Goal: Check status: Verify the current state of an ongoing process or item

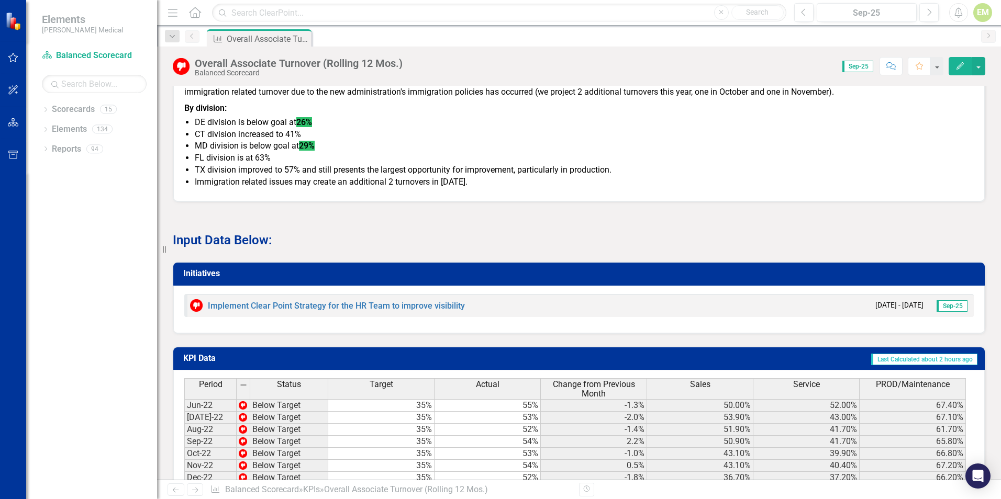
scroll to position [538, 0]
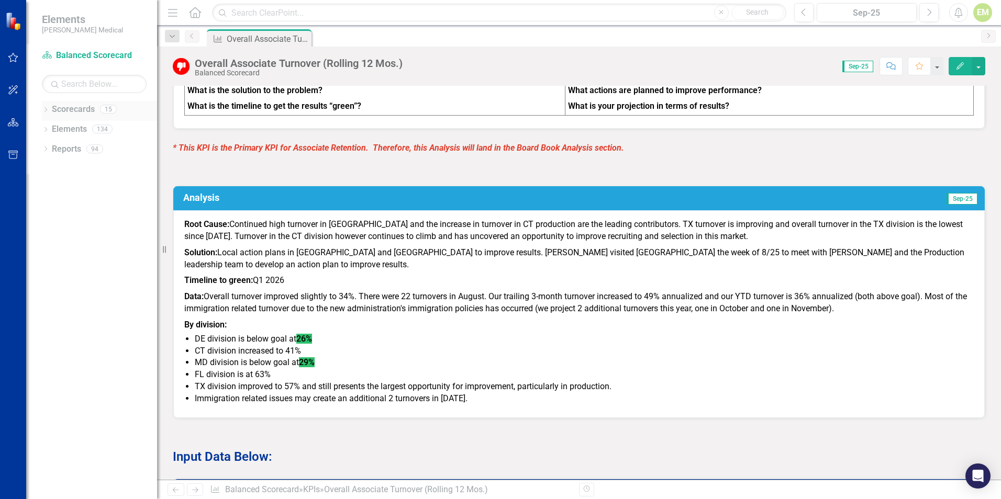
click at [44, 109] on icon "Dropdown" at bounding box center [45, 111] width 7 height 6
click at [70, 132] on link "Balanced Scorecard" at bounding box center [99, 130] width 115 height 12
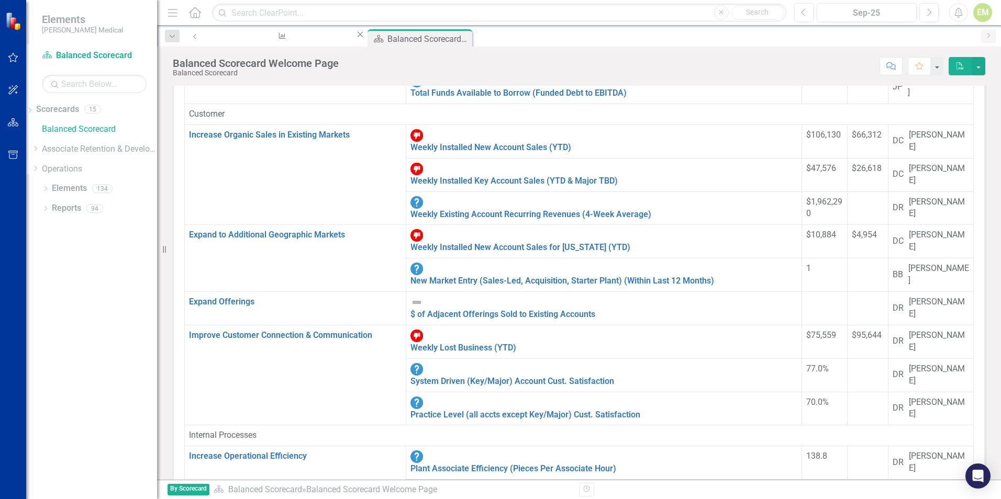
scroll to position [96, 0]
click at [31, 110] on icon at bounding box center [30, 110] width 3 height 5
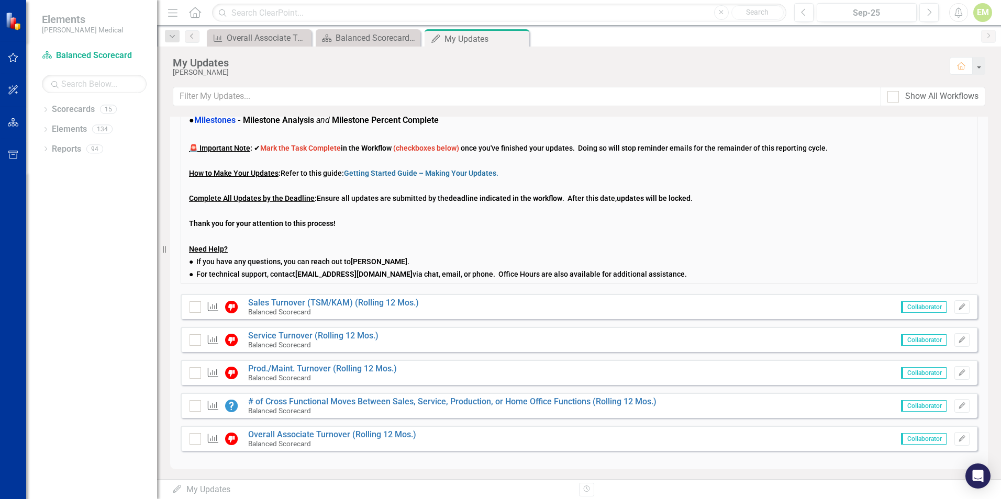
scroll to position [105, 0]
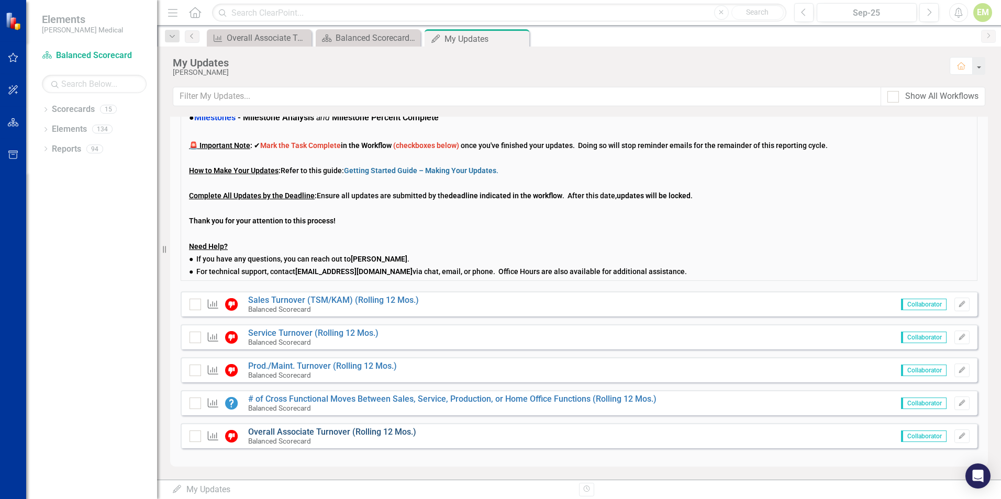
click at [306, 435] on link "Overall Associate Turnover (Rolling 12 Mos.)" at bounding box center [332, 432] width 168 height 10
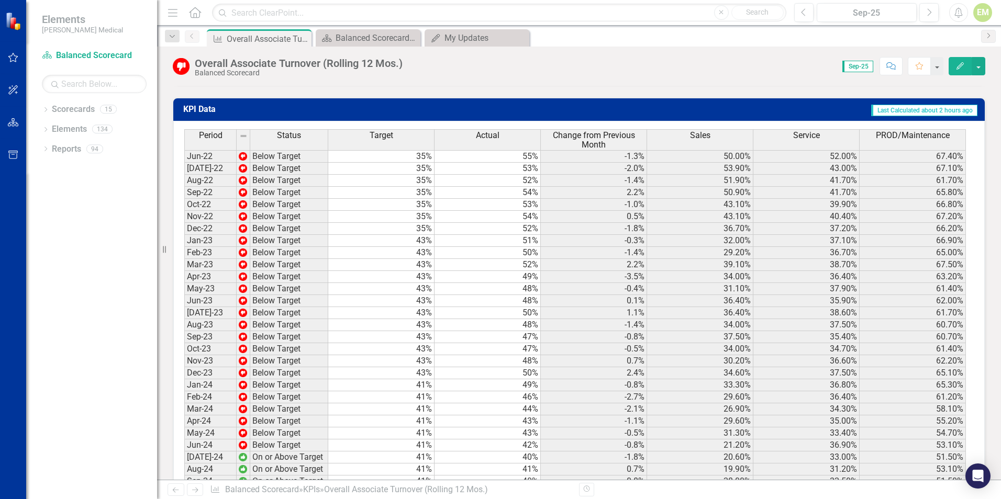
scroll to position [1174, 0]
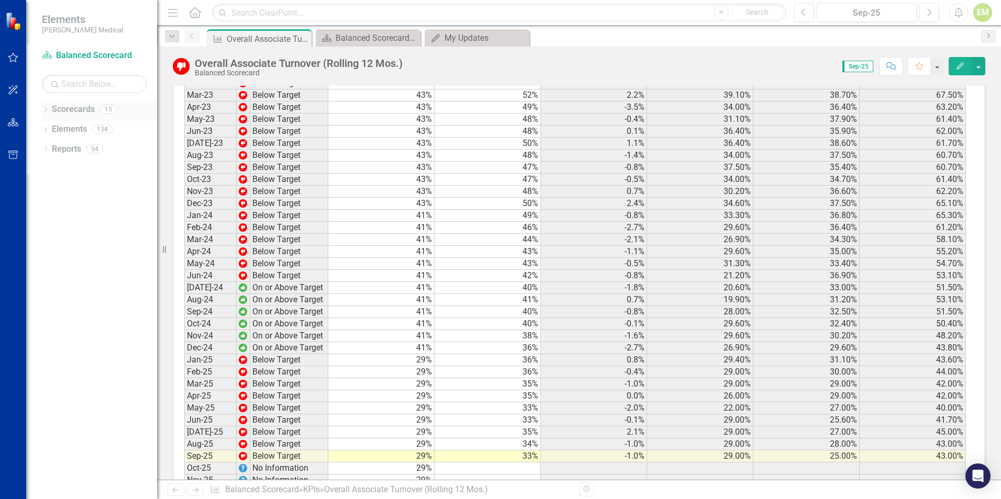
click at [46, 113] on icon "Dropdown" at bounding box center [45, 111] width 7 height 6
click at [39, 150] on icon "Dropdown" at bounding box center [35, 149] width 8 height 6
click at [64, 170] on div "Dropdown" at bounding box center [92, 165] width 123 height 9
click at [118, 189] on link "[US_STATE] - HR" at bounding box center [99, 190] width 115 height 12
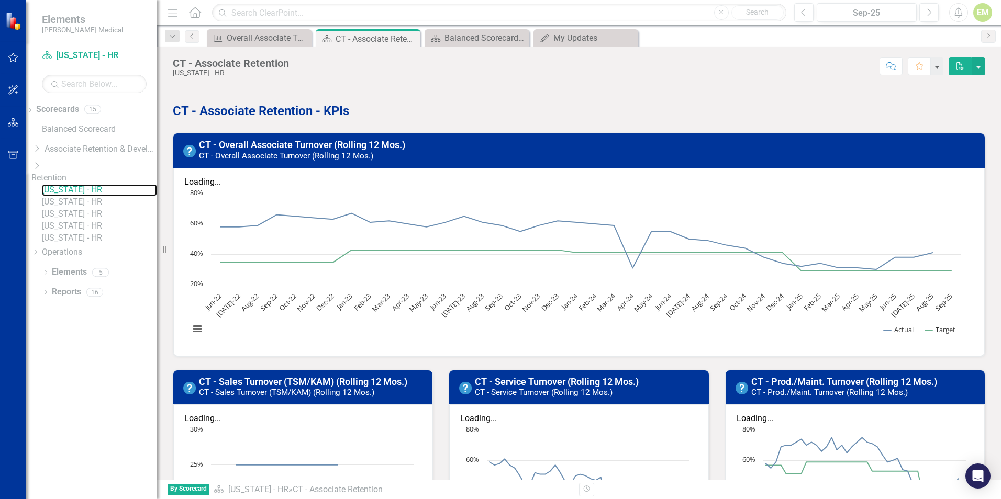
scroll to position [314, 0]
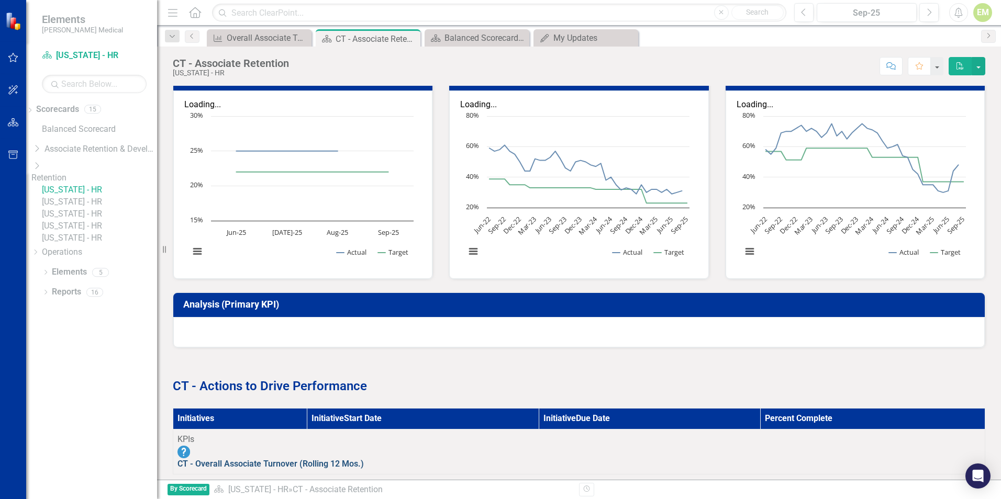
click at [329, 459] on link "CT - Overall Associate Turnover (Rolling 12 Mos.)" at bounding box center [270, 464] width 186 height 10
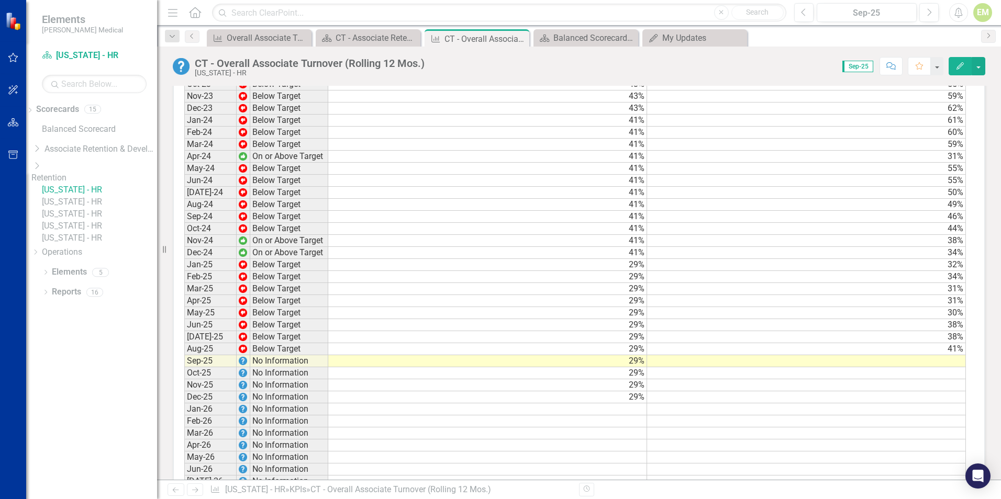
scroll to position [1069, 0]
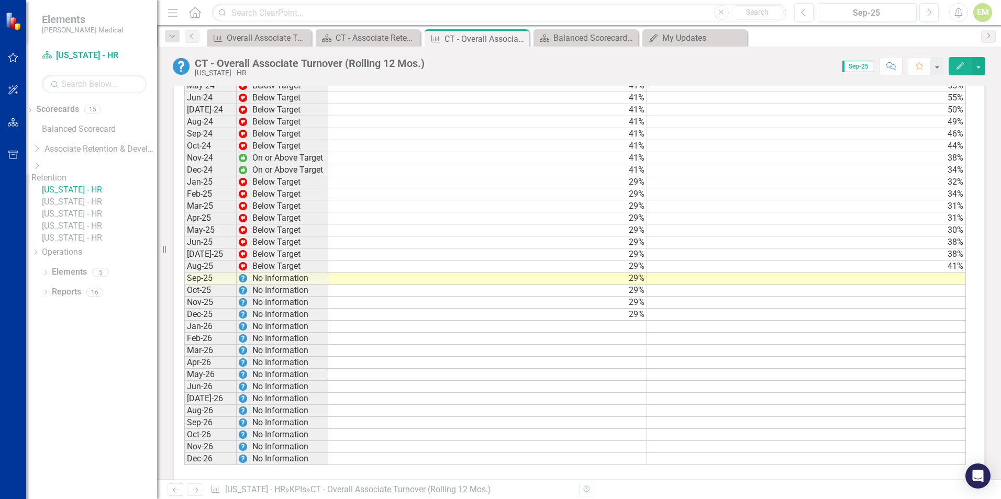
click at [905, 261] on td "41%" at bounding box center [806, 267] width 319 height 12
click at [931, 273] on td at bounding box center [806, 279] width 319 height 12
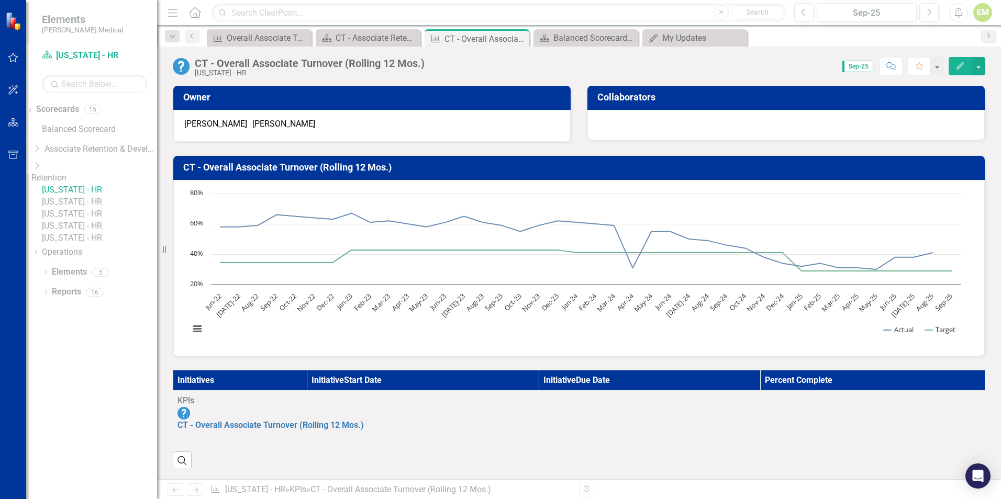
scroll to position [0, 0]
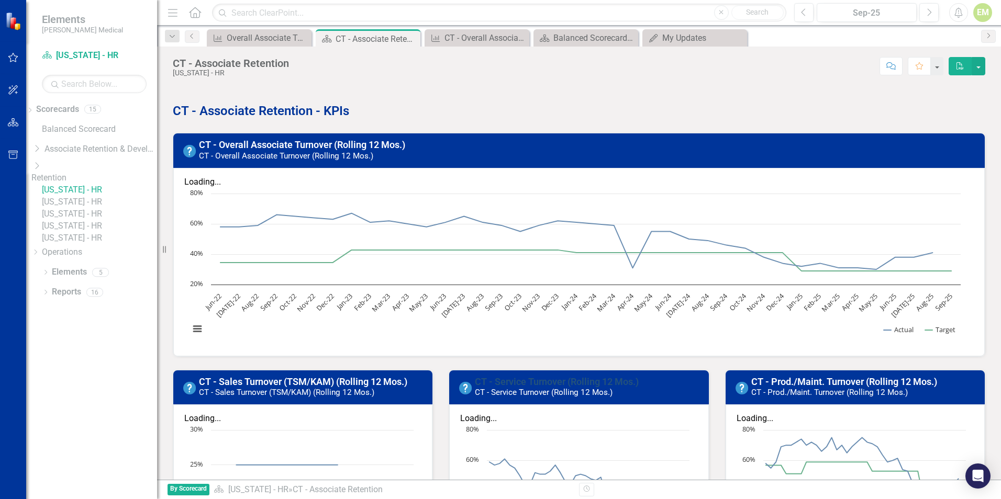
click at [537, 376] on link "CT - Service Turnover (Rolling 12 Mos.)" at bounding box center [557, 381] width 164 height 11
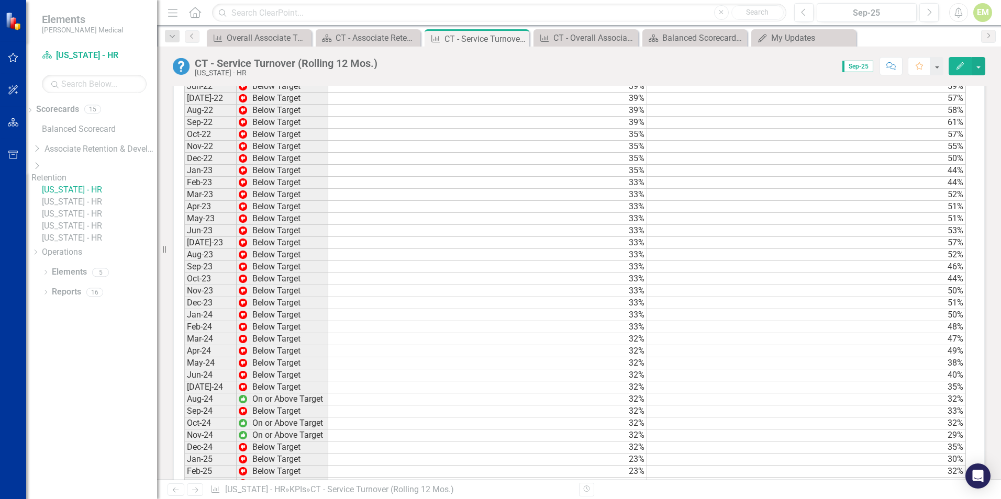
scroll to position [997, 0]
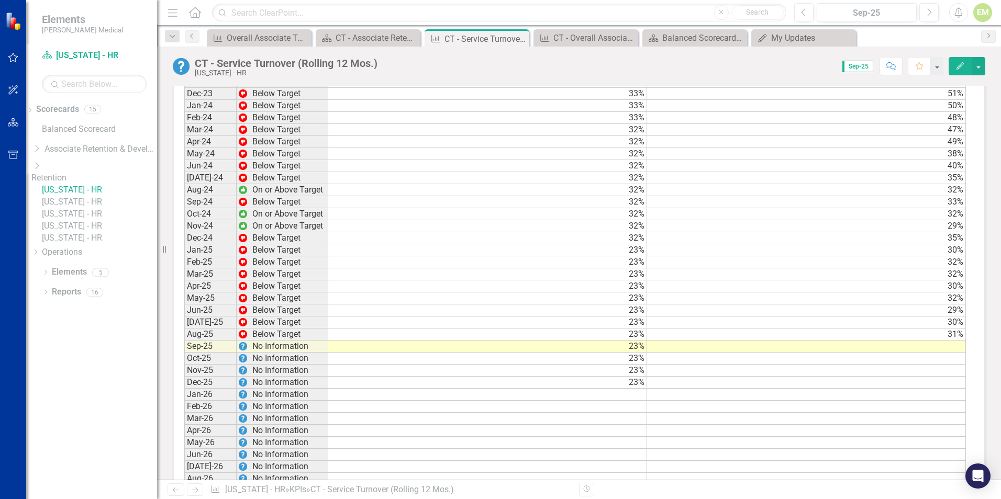
click at [184, 328] on div "Period Status Target Actual Jun-22 Below Target 39% 59% [DATE]-22 Below Target …" at bounding box center [184, 196] width 0 height 675
click at [815, 341] on td at bounding box center [806, 347] width 319 height 12
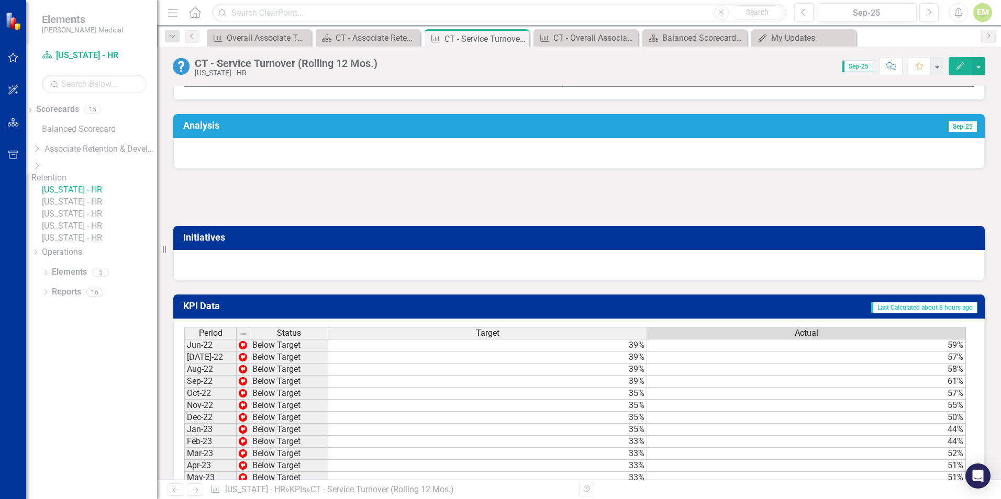
scroll to position [526, 0]
